Goal: Task Accomplishment & Management: Manage account settings

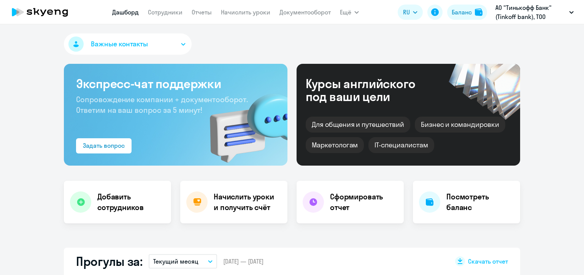
select select "30"
click at [247, 9] on link "Начислить уроки" at bounding box center [245, 12] width 49 height 8
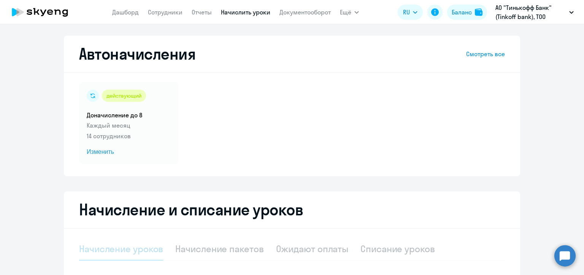
select select "10"
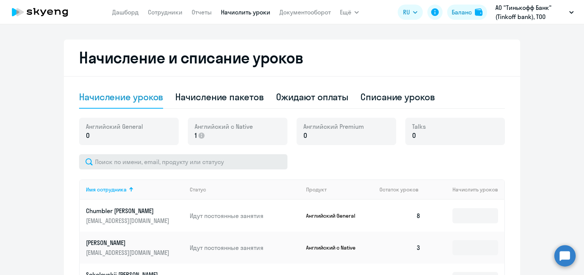
scroll to position [190, 0]
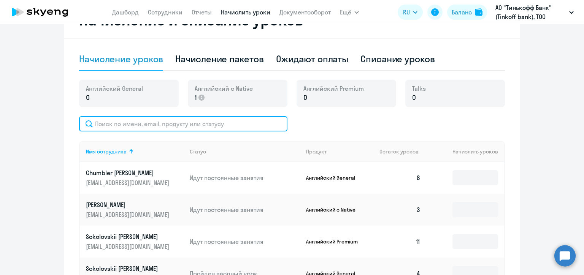
click at [208, 122] on input "text" at bounding box center [183, 123] width 208 height 15
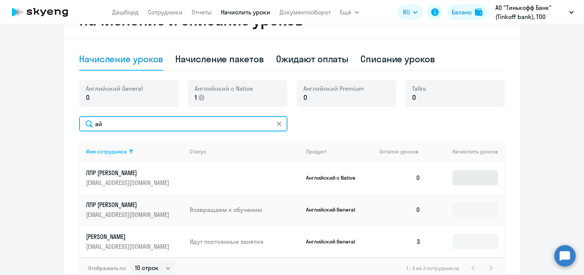
type input "ай"
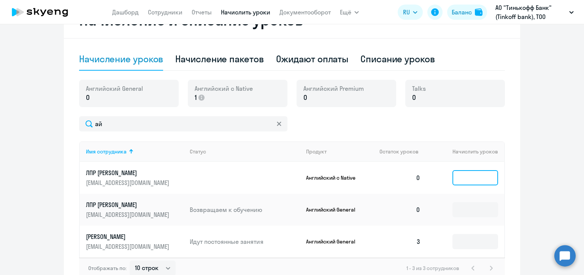
click at [465, 176] on input at bounding box center [476, 177] width 46 height 15
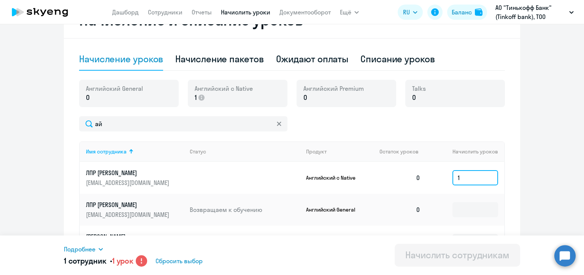
type input "1"
click at [143, 262] on circle at bounding box center [141, 261] width 11 height 11
